Goal: Transaction & Acquisition: Purchase product/service

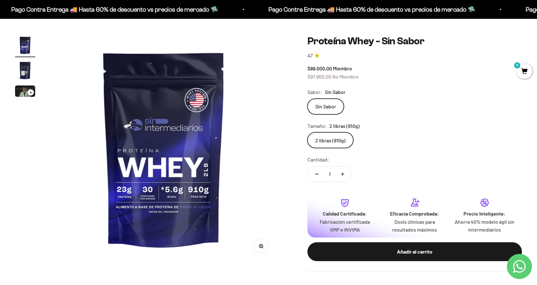
scroll to position [49, 0]
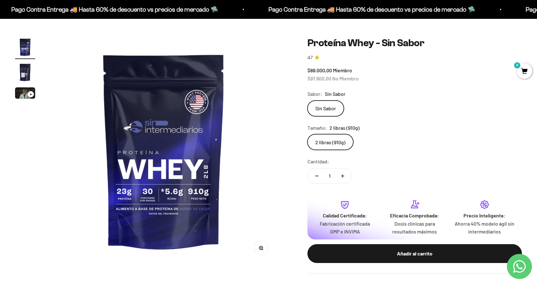
click at [29, 93] on div "Ir al artículo 3" at bounding box center [31, 94] width 6 height 6
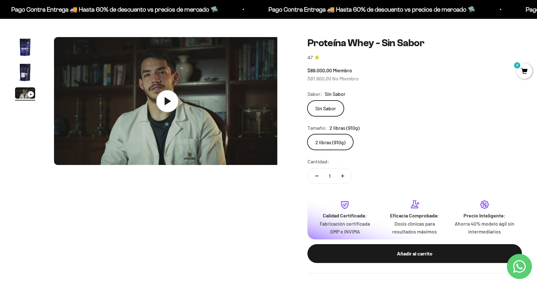
scroll to position [0, 469]
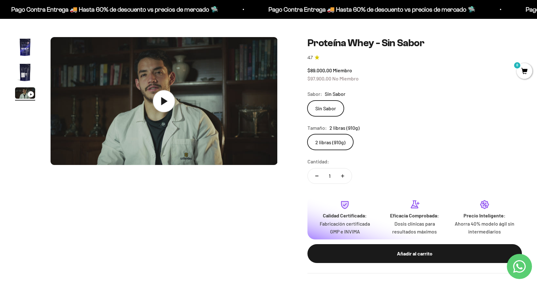
click at [165, 101] on icon at bounding box center [164, 101] width 6 height 8
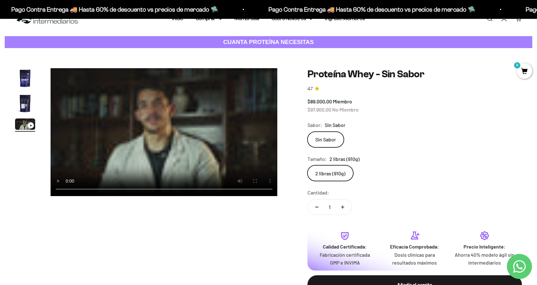
scroll to position [19, 0]
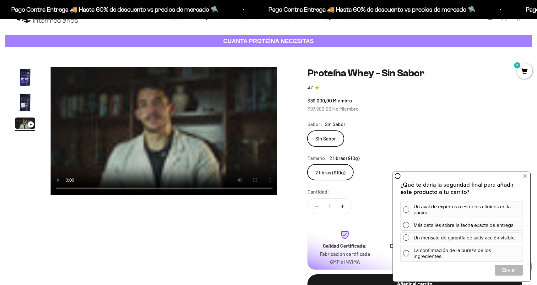
click at [112, 145] on video "Proteína Whey - Sin Sabor" at bounding box center [164, 131] width 227 height 128
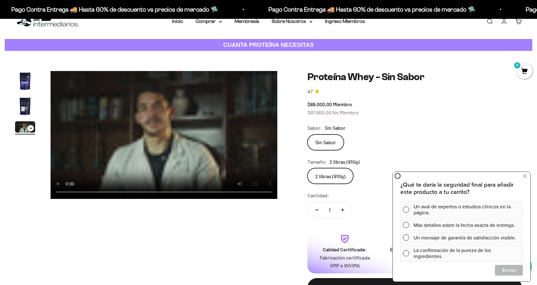
scroll to position [0, 0]
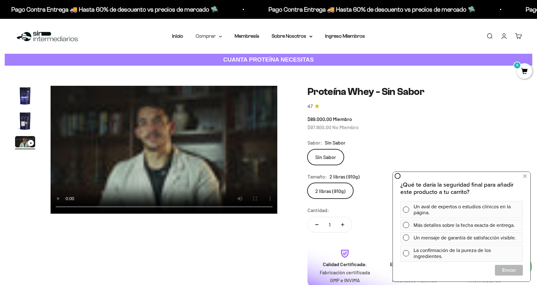
click at [202, 38] on summary "Comprar" at bounding box center [209, 36] width 26 height 8
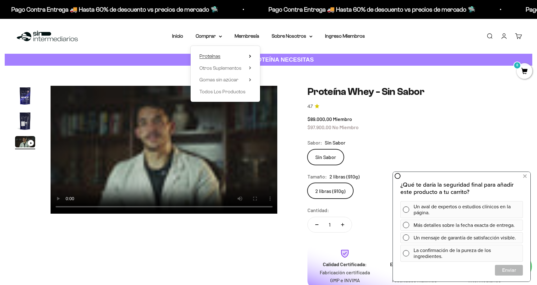
click at [214, 59] on span "Proteínas" at bounding box center [209, 56] width 21 height 8
click at [281, 54] on span "Ver Todos" at bounding box center [280, 55] width 22 height 5
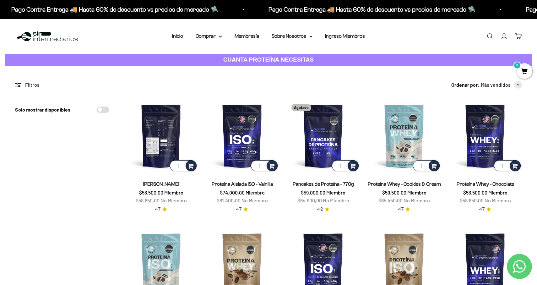
click at [152, 161] on img at bounding box center [161, 136] width 74 height 74
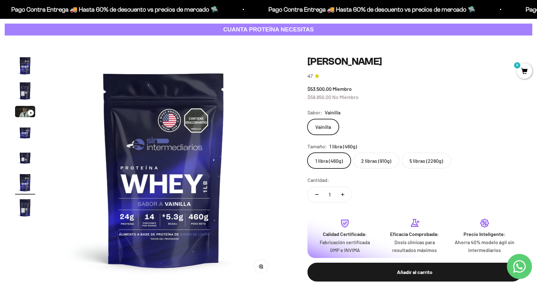
scroll to position [32, 0]
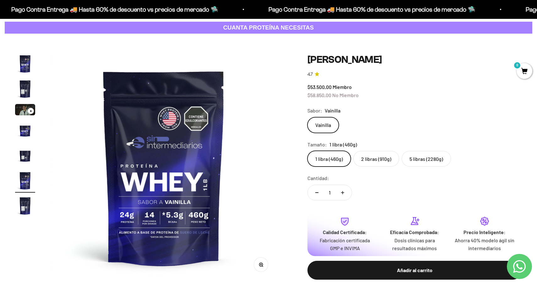
click at [362, 160] on label "2 libras (910g)" at bounding box center [376, 159] width 46 height 16
click at [308, 151] on input "2 libras (910g)" at bounding box center [307, 150] width 0 height 0
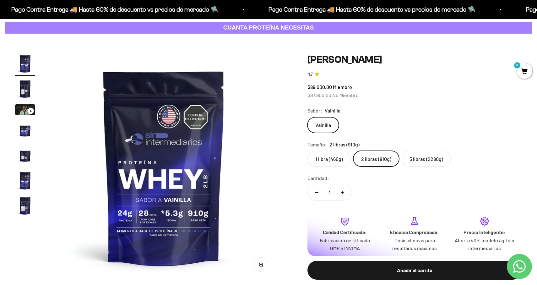
click at [330, 161] on label "1 libra (460g)" at bounding box center [329, 159] width 43 height 16
click at [308, 151] on input "1 libra (460g)" at bounding box center [307, 150] width 0 height 0
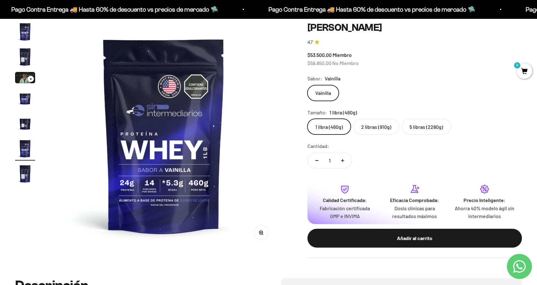
scroll to position [65, 0]
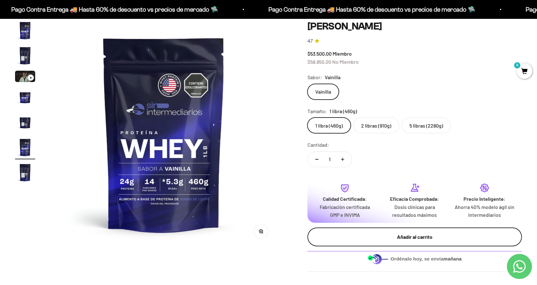
click at [375, 233] on div "Añadir al carrito" at bounding box center [414, 237] width 189 height 8
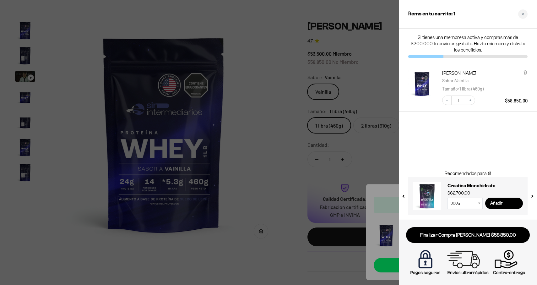
click at [298, 174] on div at bounding box center [268, 142] width 537 height 285
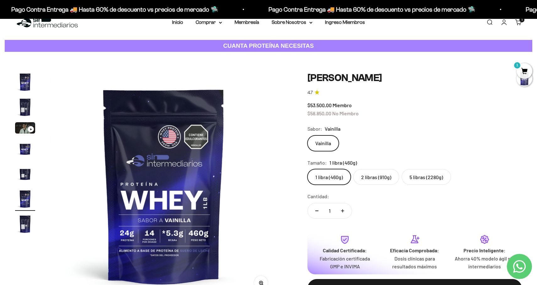
scroll to position [0, 0]
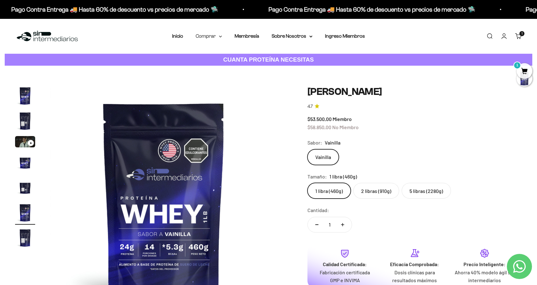
click at [210, 38] on summary "Comprar" at bounding box center [209, 36] width 26 height 8
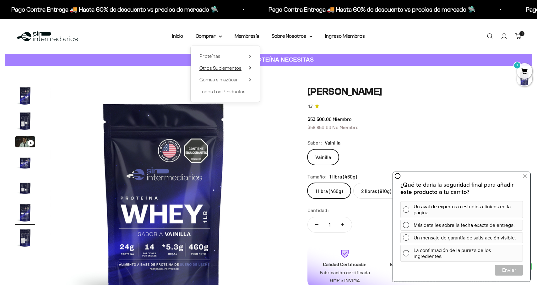
click at [250, 68] on icon at bounding box center [250, 67] width 2 height 3
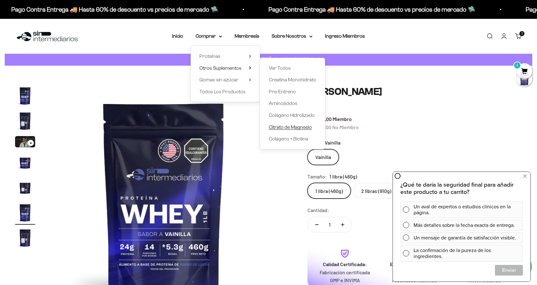
click at [278, 127] on span "Citrato de Magnesio" at bounding box center [290, 126] width 43 height 5
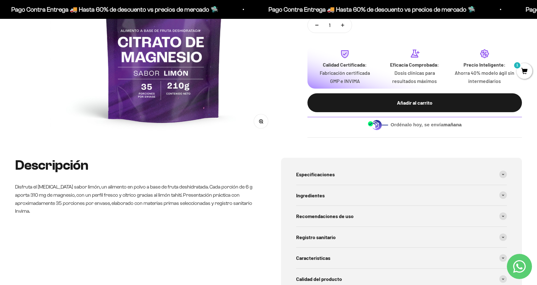
scroll to position [180, 0]
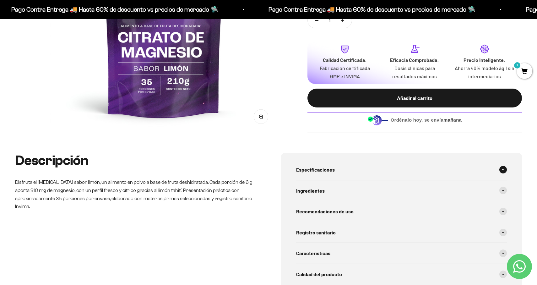
click at [305, 170] on span "Especificaciones" at bounding box center [315, 170] width 39 height 8
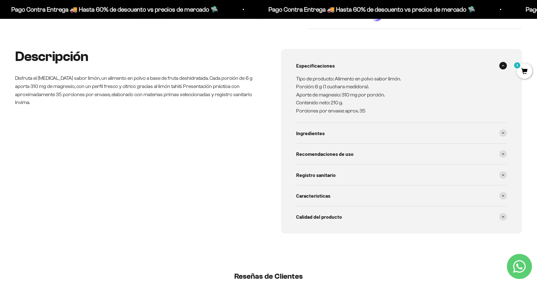
scroll to position [289, 0]
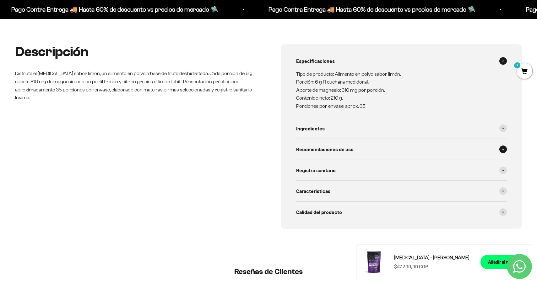
click at [304, 149] on span "Recomendaciones de uso" at bounding box center [324, 149] width 57 height 8
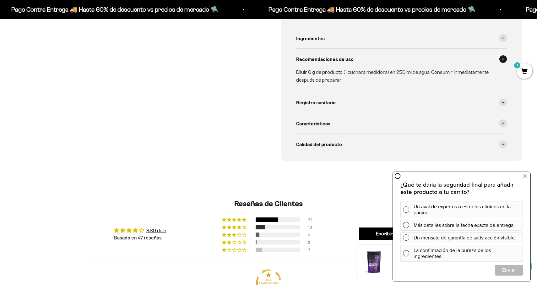
scroll to position [388, 0]
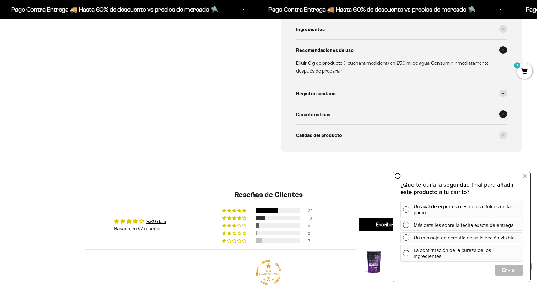
click at [313, 110] on span "Características" at bounding box center [313, 114] width 34 height 8
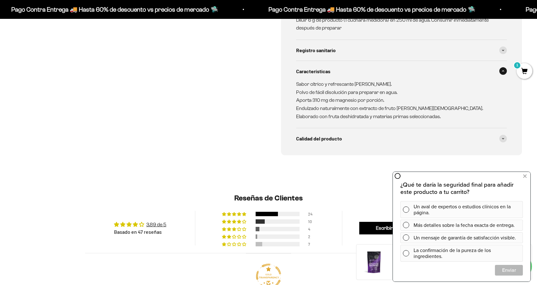
scroll to position [432, 0]
click at [305, 140] on span "Calidad del producto" at bounding box center [319, 138] width 46 height 8
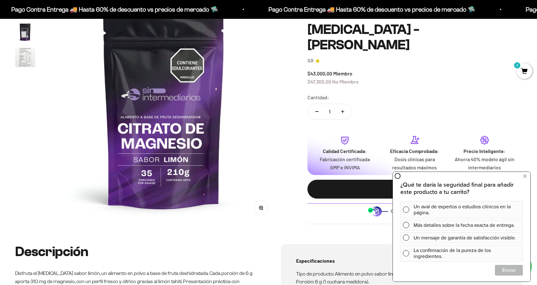
scroll to position [0, 0]
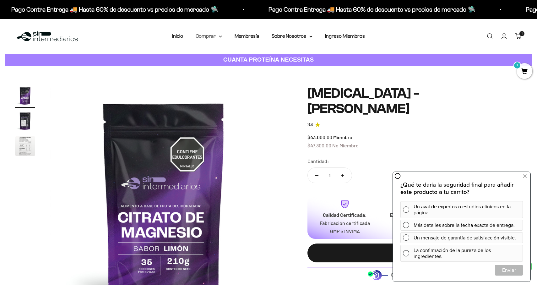
click at [209, 34] on summary "Comprar" at bounding box center [209, 36] width 26 height 8
click at [234, 79] on span "Gomas sin azúcar" at bounding box center [218, 79] width 39 height 5
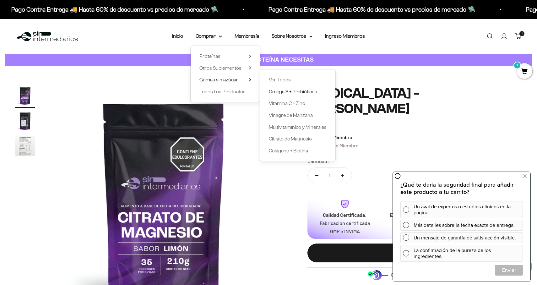
click at [279, 94] on span "Omega 3 + Prebióticos" at bounding box center [293, 91] width 48 height 5
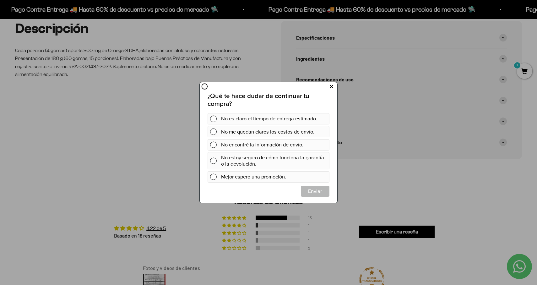
click at [331, 87] on icon at bounding box center [331, 86] width 3 height 8
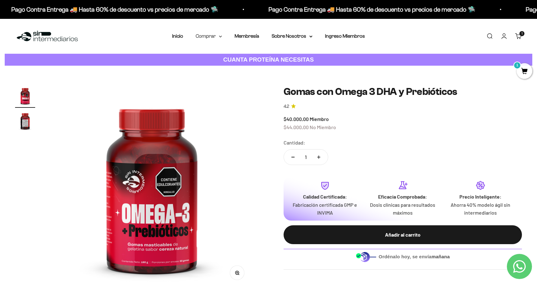
click at [221, 37] on icon at bounding box center [220, 36] width 3 height 2
click at [249, 81] on icon at bounding box center [249, 80] width 1 height 3
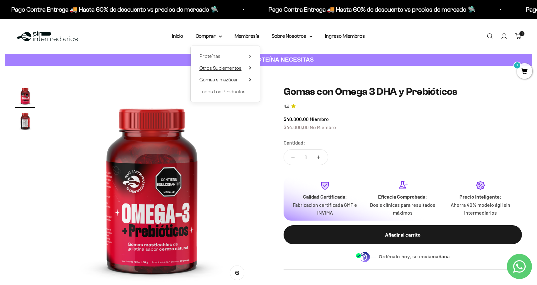
click at [248, 68] on summary "Otros Suplementos" at bounding box center [225, 68] width 52 height 8
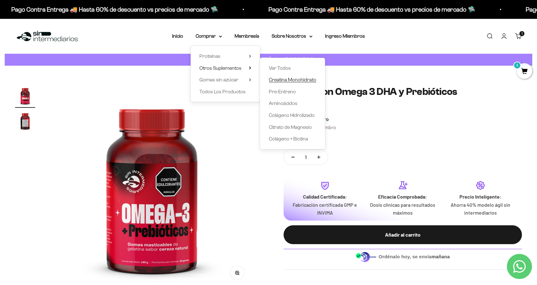
click at [284, 81] on span "Creatina Monohidrato" at bounding box center [292, 79] width 47 height 5
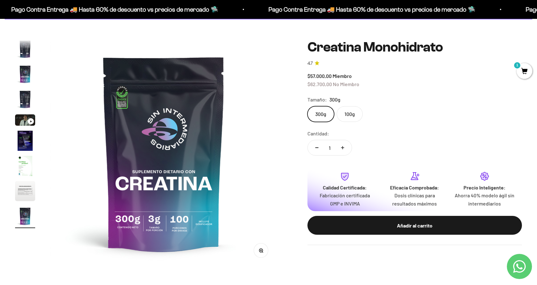
scroll to position [49, 0]
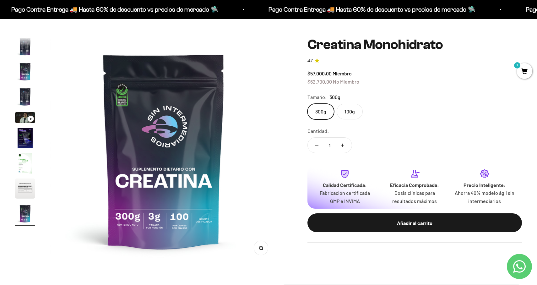
click at [348, 114] on label "100g" at bounding box center [350, 112] width 26 height 16
click at [308, 104] on input "100g" at bounding box center [307, 103] width 0 height 0
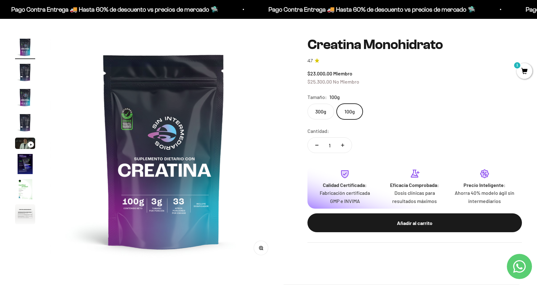
click at [318, 113] on label "300g" at bounding box center [321, 112] width 27 height 16
click at [308, 104] on input "300g" at bounding box center [307, 103] width 0 height 0
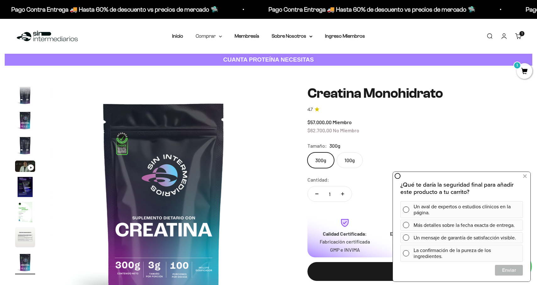
click at [215, 36] on summary "Comprar" at bounding box center [209, 36] width 26 height 8
click at [252, 68] on div "Proteínas Ver Todos Whey Iso Vegan" at bounding box center [225, 74] width 69 height 56
click at [242, 68] on span "Otros Suplementos" at bounding box center [220, 68] width 42 height 8
click at [245, 57] on summary "Proteínas" at bounding box center [225, 56] width 52 height 8
click at [246, 67] on summary "Otros Suplementos" at bounding box center [225, 68] width 52 height 8
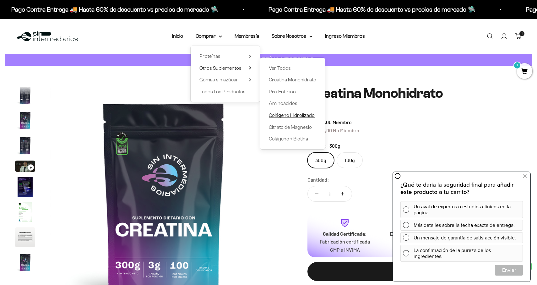
click at [284, 117] on span "Colágeno Hidrolizado" at bounding box center [292, 114] width 46 height 5
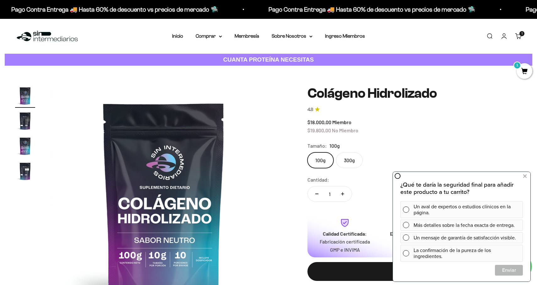
scroll to position [3, 0]
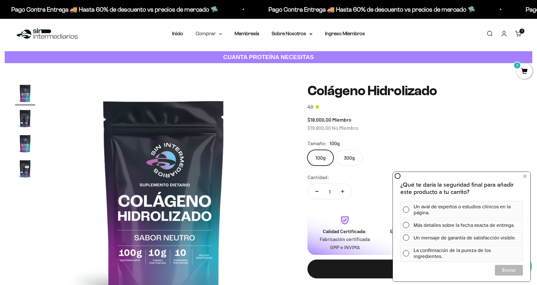
click at [220, 34] on icon at bounding box center [220, 33] width 3 height 1
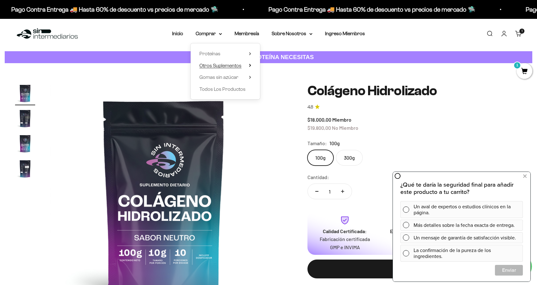
click at [248, 66] on summary "Otros Suplementos" at bounding box center [225, 66] width 52 height 8
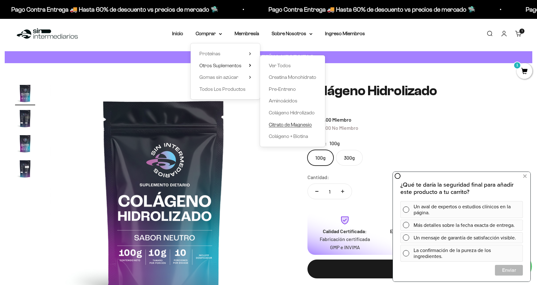
click at [288, 124] on span "Citrato de Magnesio" at bounding box center [290, 124] width 43 height 5
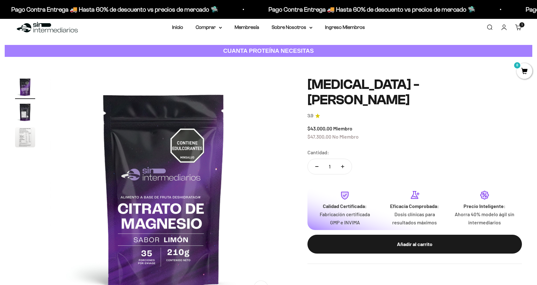
scroll to position [11, 0]
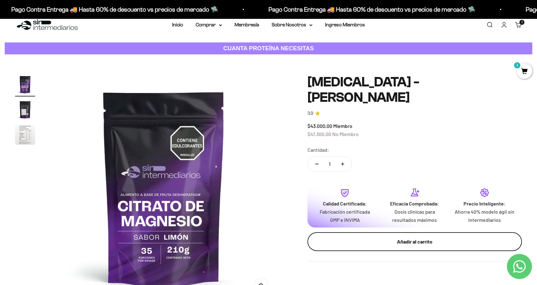
click at [366, 237] on div "Añadir al carrito" at bounding box center [414, 241] width 189 height 8
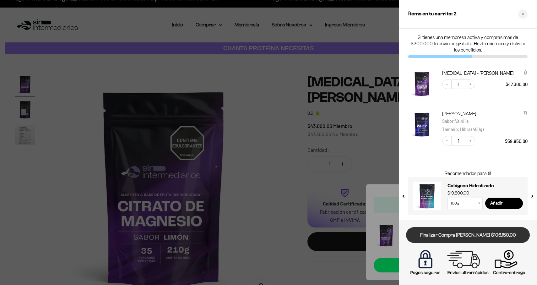
click at [447, 235] on link "Finalizar Compra [PERSON_NAME] $106.150,00" at bounding box center [468, 235] width 124 height 16
